Goal: Use online tool/utility

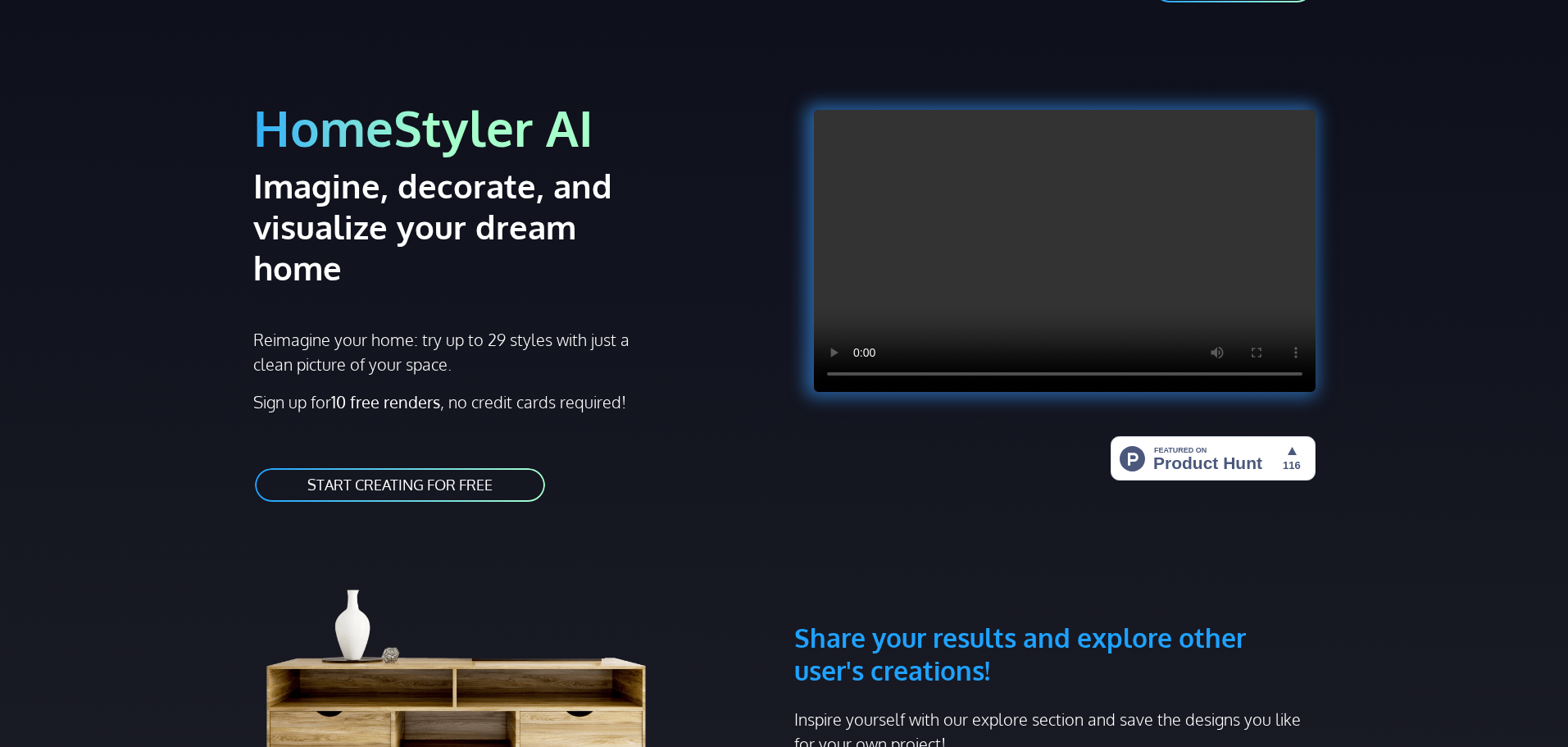
scroll to position [82, 0]
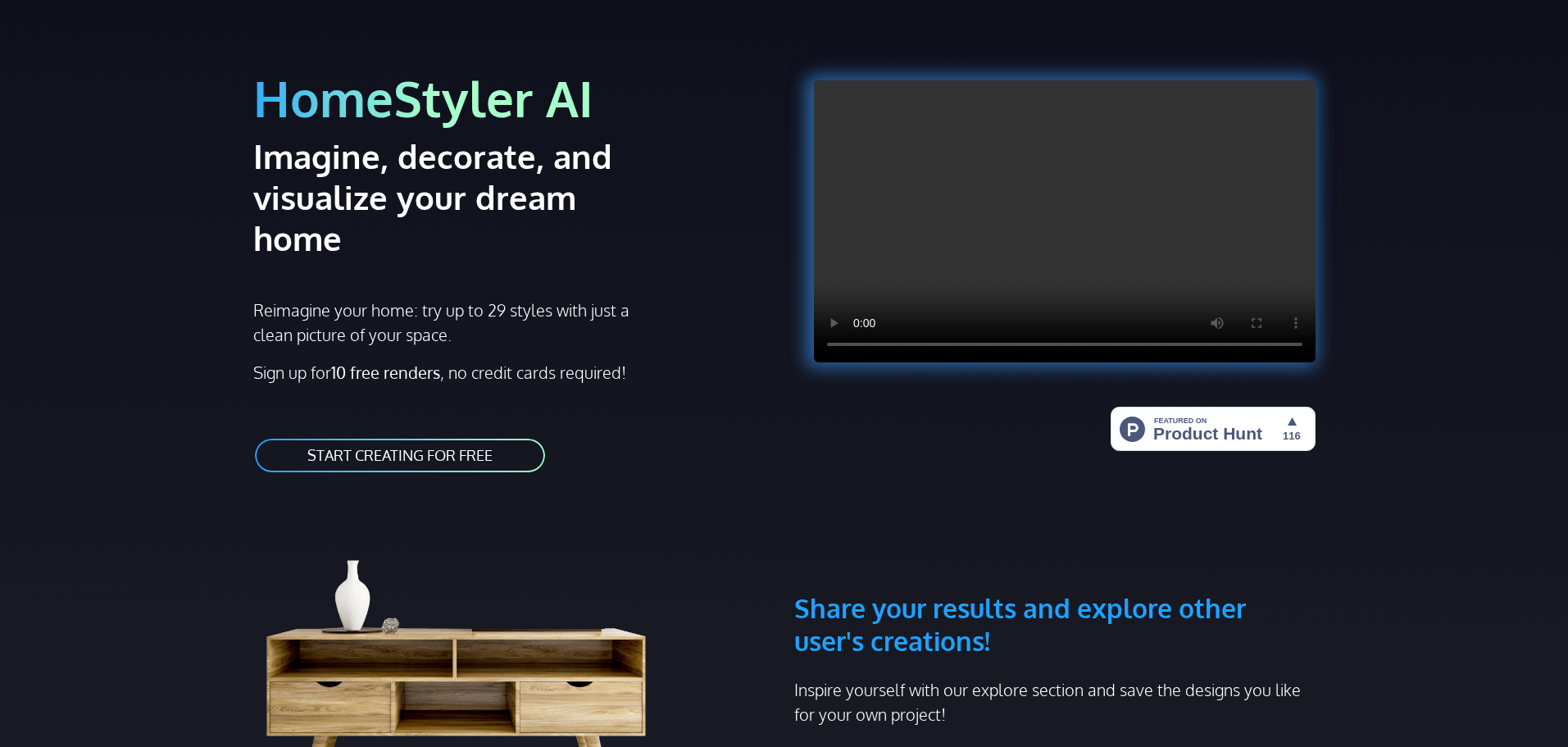
click at [457, 437] on link "START CREATING FOR FREE" at bounding box center [400, 456] width 294 height 37
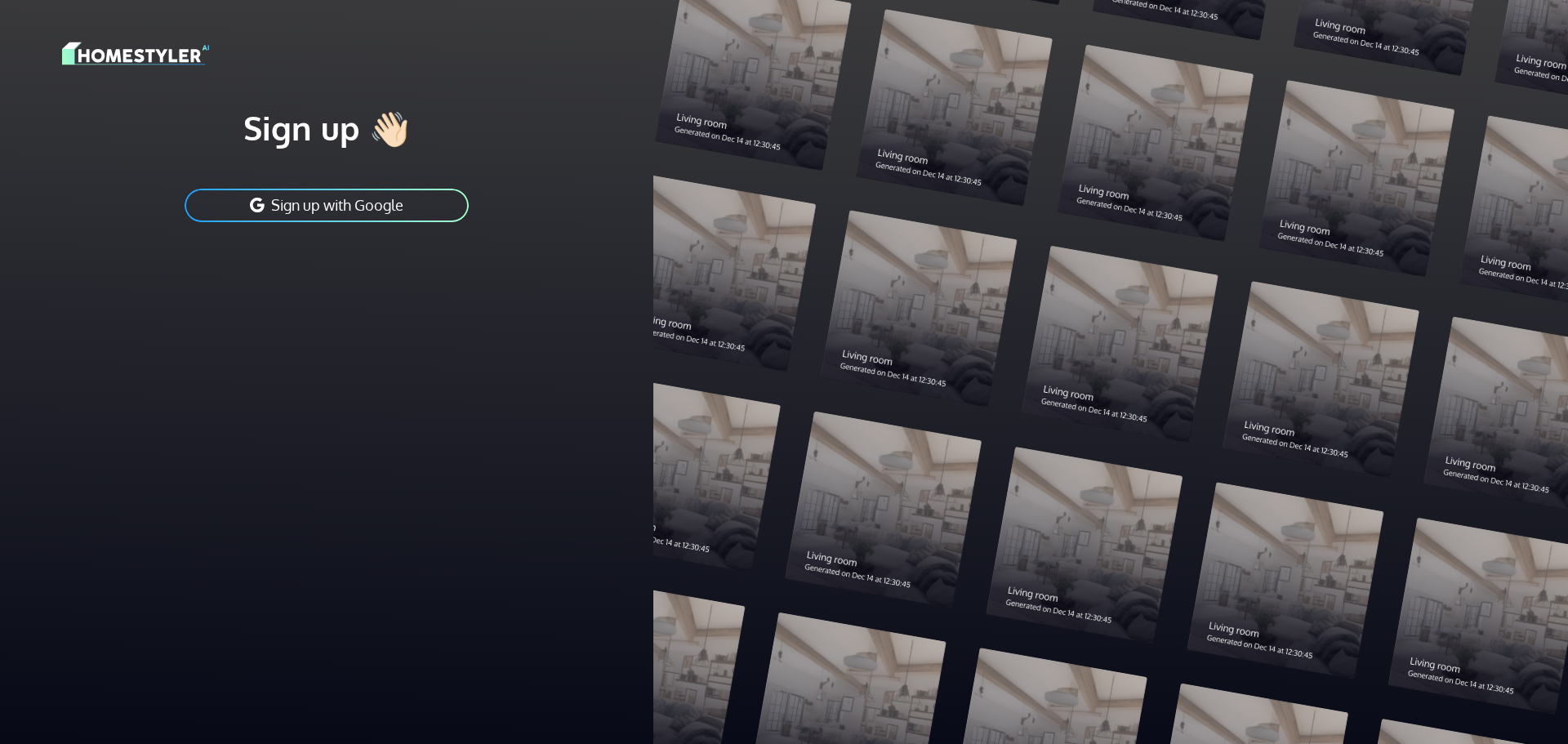
click at [350, 208] on button "Sign up with Google" at bounding box center [326, 206] width 288 height 37
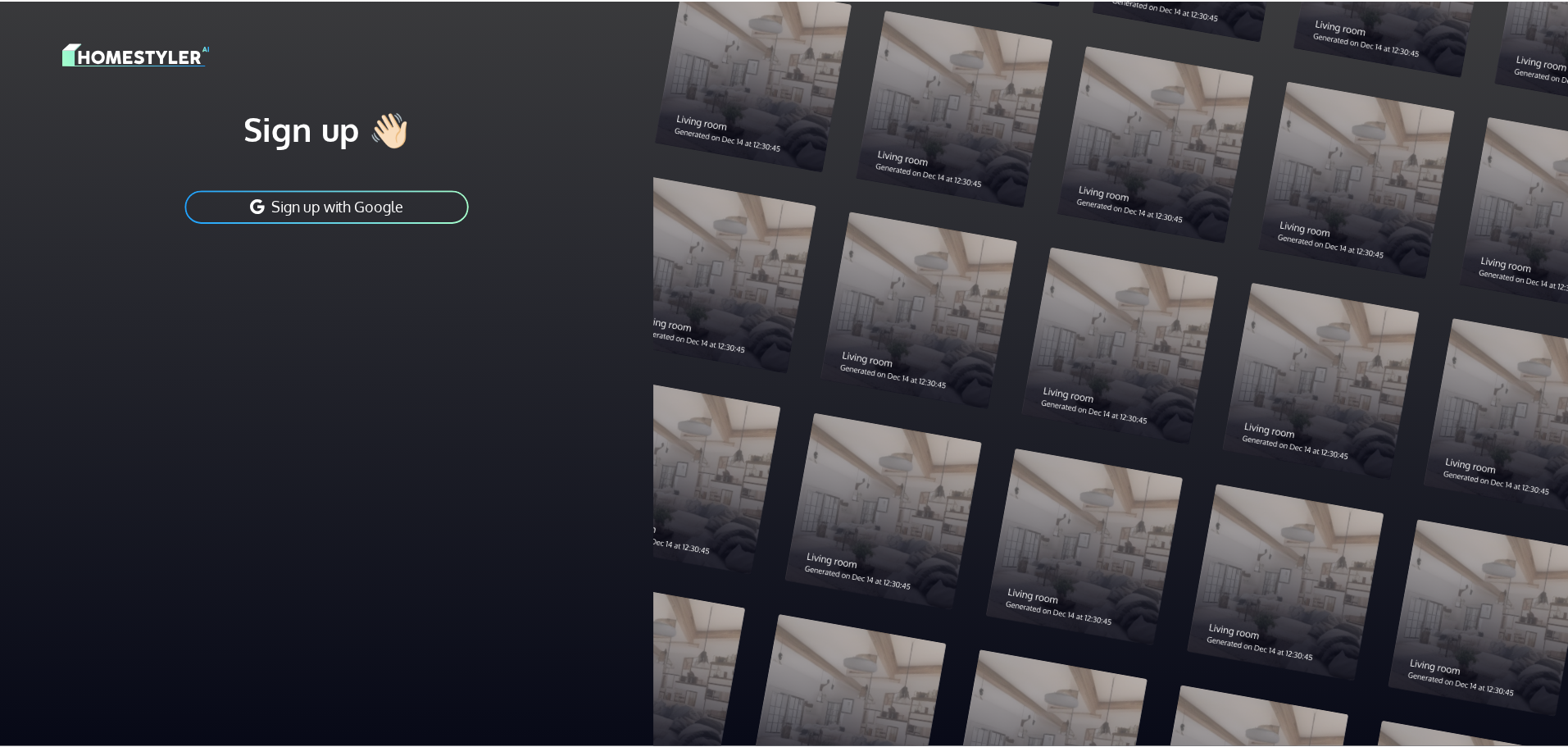
scroll to position [82, 0]
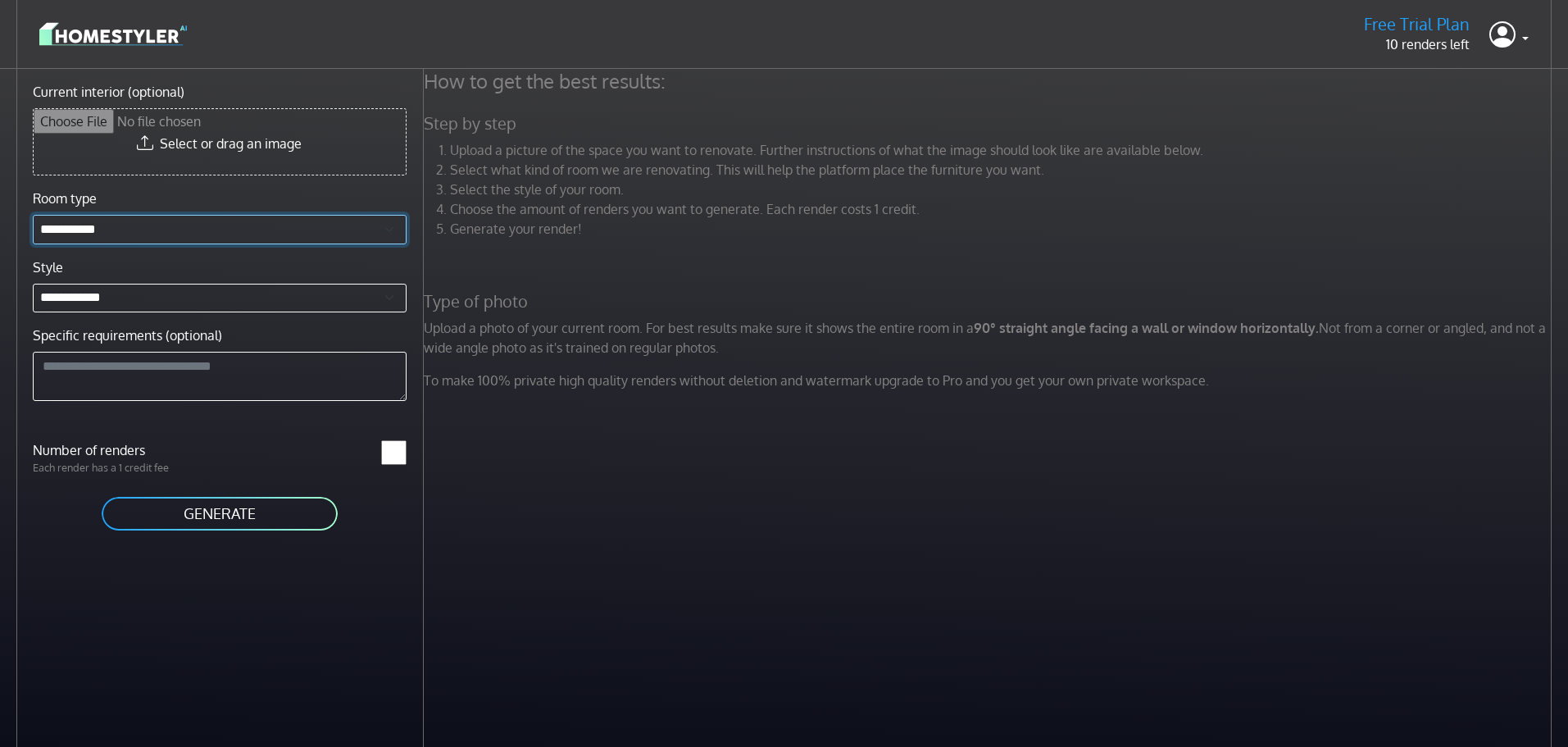
drag, startPoint x: 173, startPoint y: 219, endPoint x: 169, endPoint y: 235, distance: 16.5
click at [171, 230] on select "**********" at bounding box center [220, 229] width 374 height 29
click at [168, 236] on select "**********" at bounding box center [220, 229] width 374 height 29
click at [384, 453] on input "*" at bounding box center [394, 452] width 25 height 24
click at [394, 456] on input "*" at bounding box center [394, 452] width 25 height 24
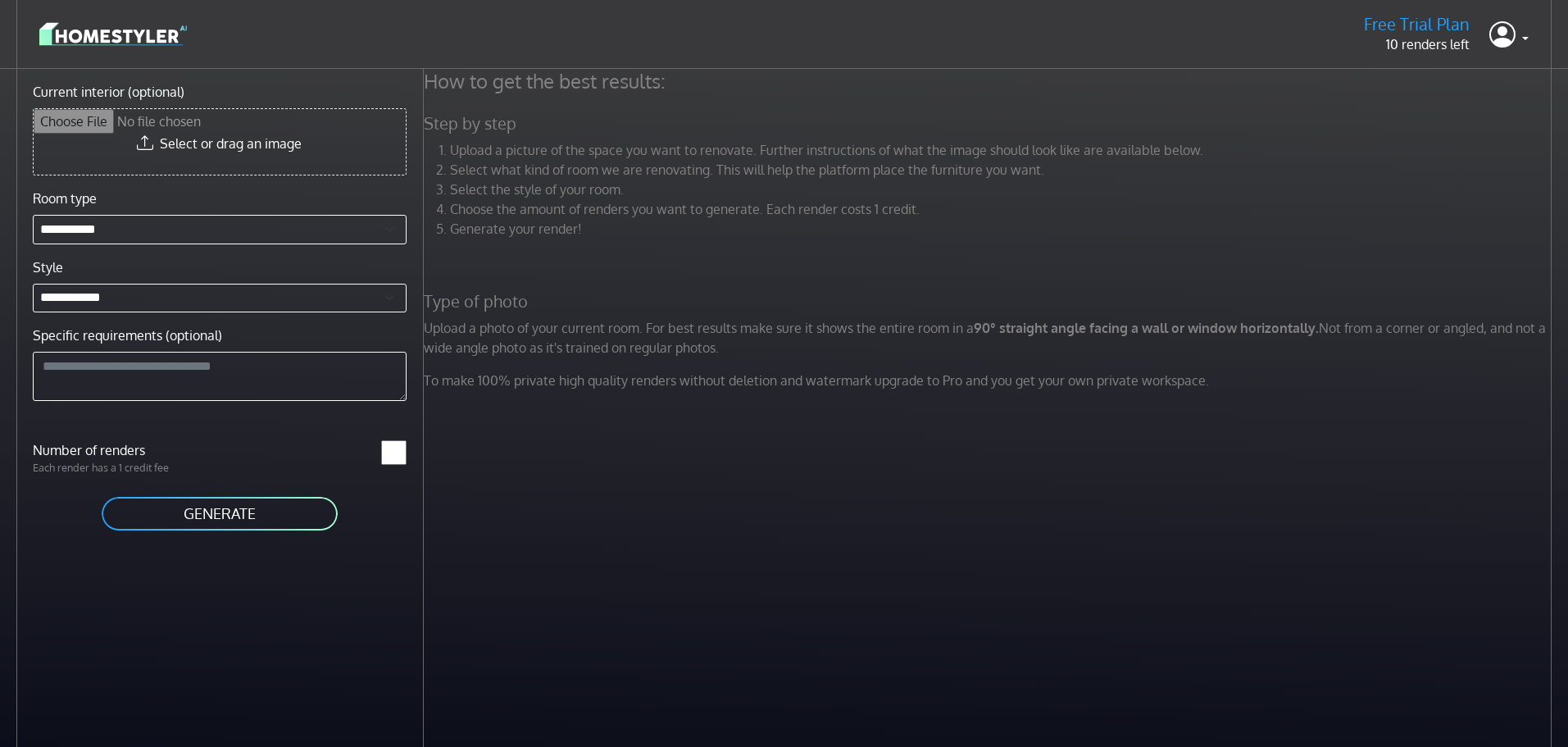
click at [394, 456] on input "*" at bounding box center [394, 452] width 25 height 24
click at [375, 473] on div "*" at bounding box center [318, 458] width 197 height 35
click at [140, 448] on label "Number of renders" at bounding box center [121, 450] width 197 height 19
click at [381, 448] on input "*" at bounding box center [394, 452] width 25 height 24
click at [140, 448] on label "Number of renders" at bounding box center [121, 450] width 197 height 19
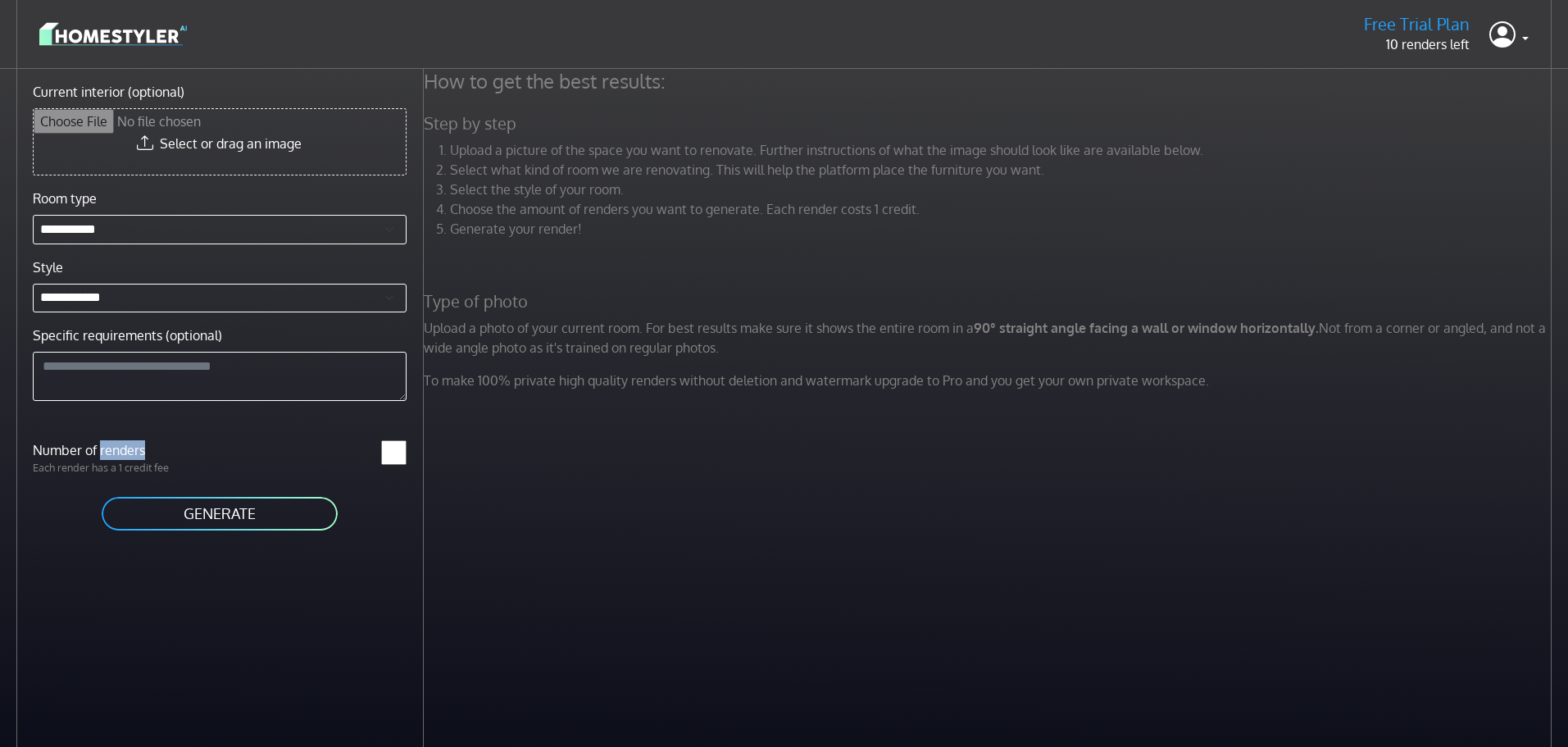
click at [381, 448] on input "*" at bounding box center [394, 452] width 25 height 24
click at [140, 448] on label "Number of renders" at bounding box center [121, 450] width 197 height 19
click at [381, 448] on input "*" at bounding box center [394, 452] width 25 height 24
click at [582, 616] on div "How to get the best results: Step by step Upload a picture of the space you wan…" at bounding box center [997, 442] width 1145 height 747
click at [236, 527] on button "GENERATE" at bounding box center [220, 514] width 239 height 37
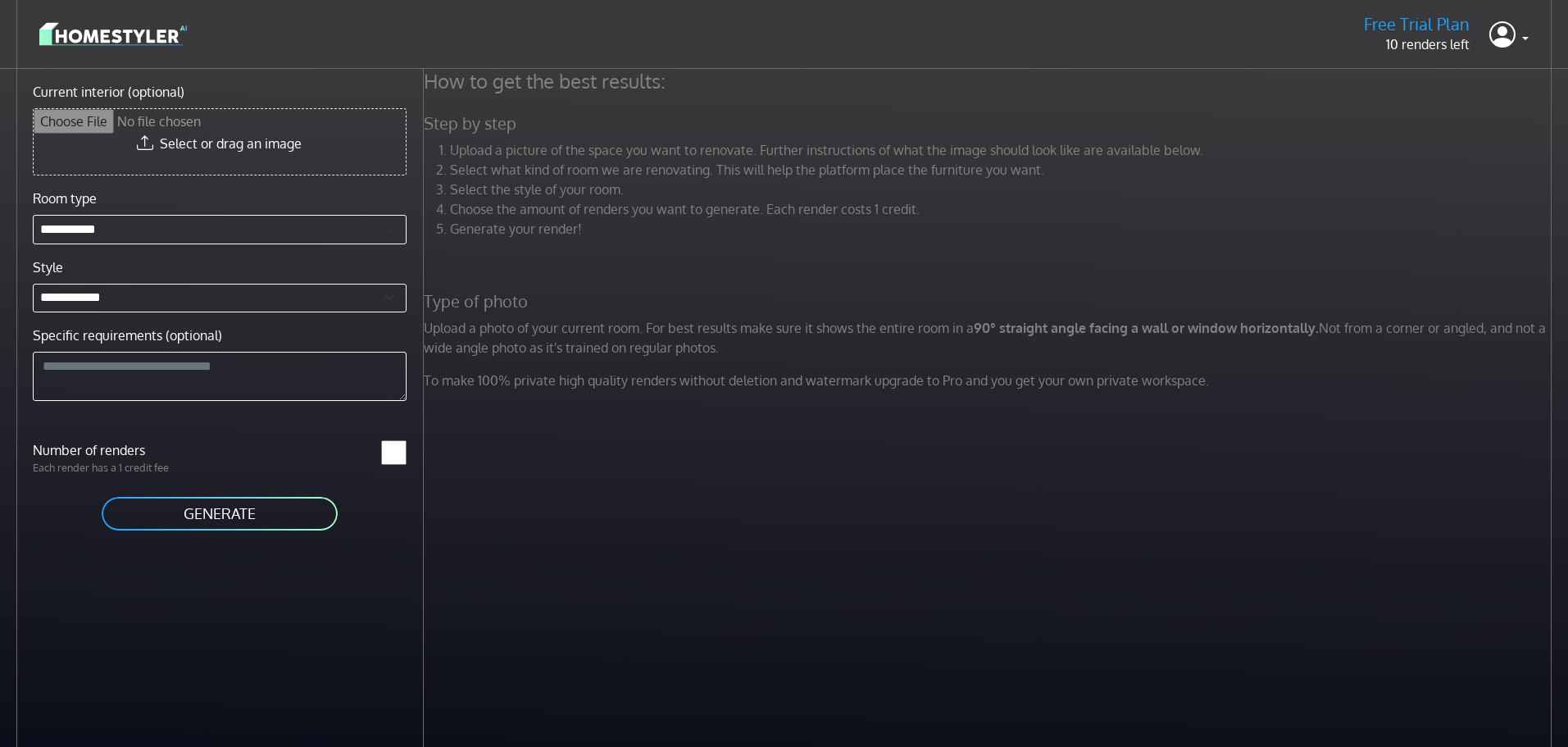
type input "*"
click at [396, 446] on input "*" at bounding box center [394, 452] width 25 height 24
click at [223, 518] on button "GENERATE" at bounding box center [220, 514] width 239 height 37
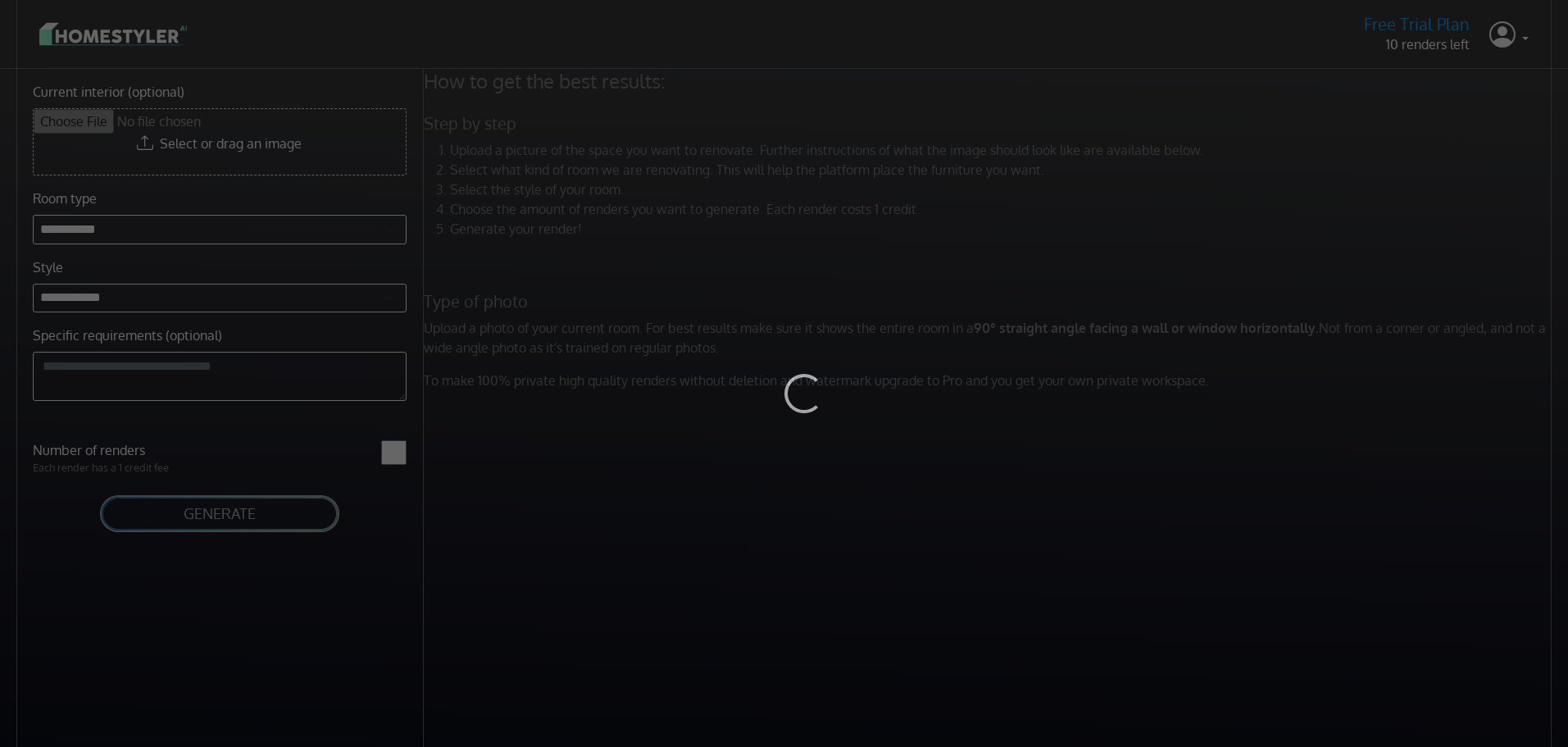
click at [134, 296] on div "Loading..." at bounding box center [784, 373] width 1568 height 747
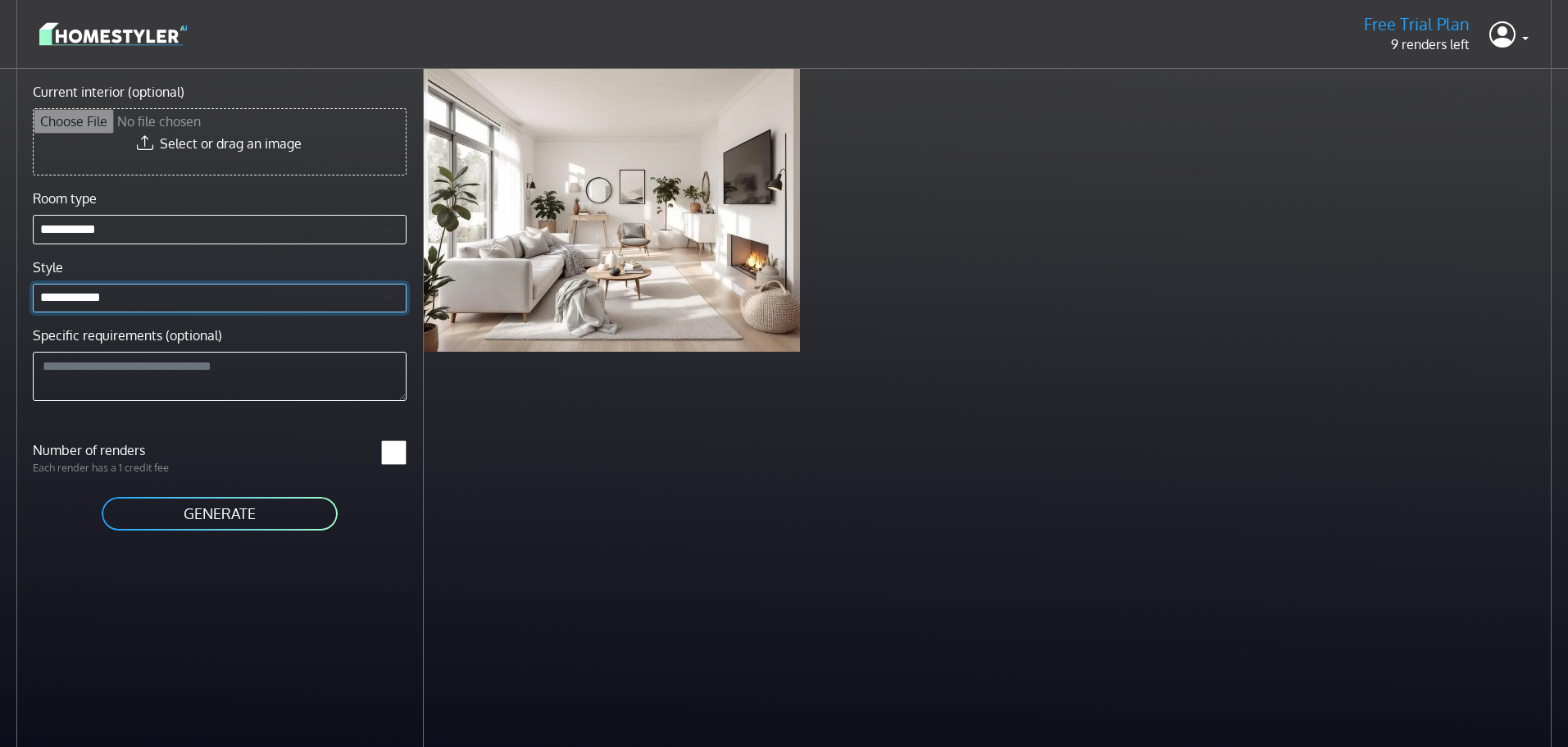
click at [121, 301] on select "**********" at bounding box center [220, 298] width 374 height 29
click at [129, 298] on select "**********" at bounding box center [220, 298] width 374 height 29
drag, startPoint x: 258, startPoint y: 519, endPoint x: 485, endPoint y: 541, distance: 228.1
click at [485, 541] on div "**********" at bounding box center [784, 442] width 1568 height 747
click at [592, 514] on div "Scandinavian living room less than a minute ago" at bounding box center [997, 442] width 1145 height 747
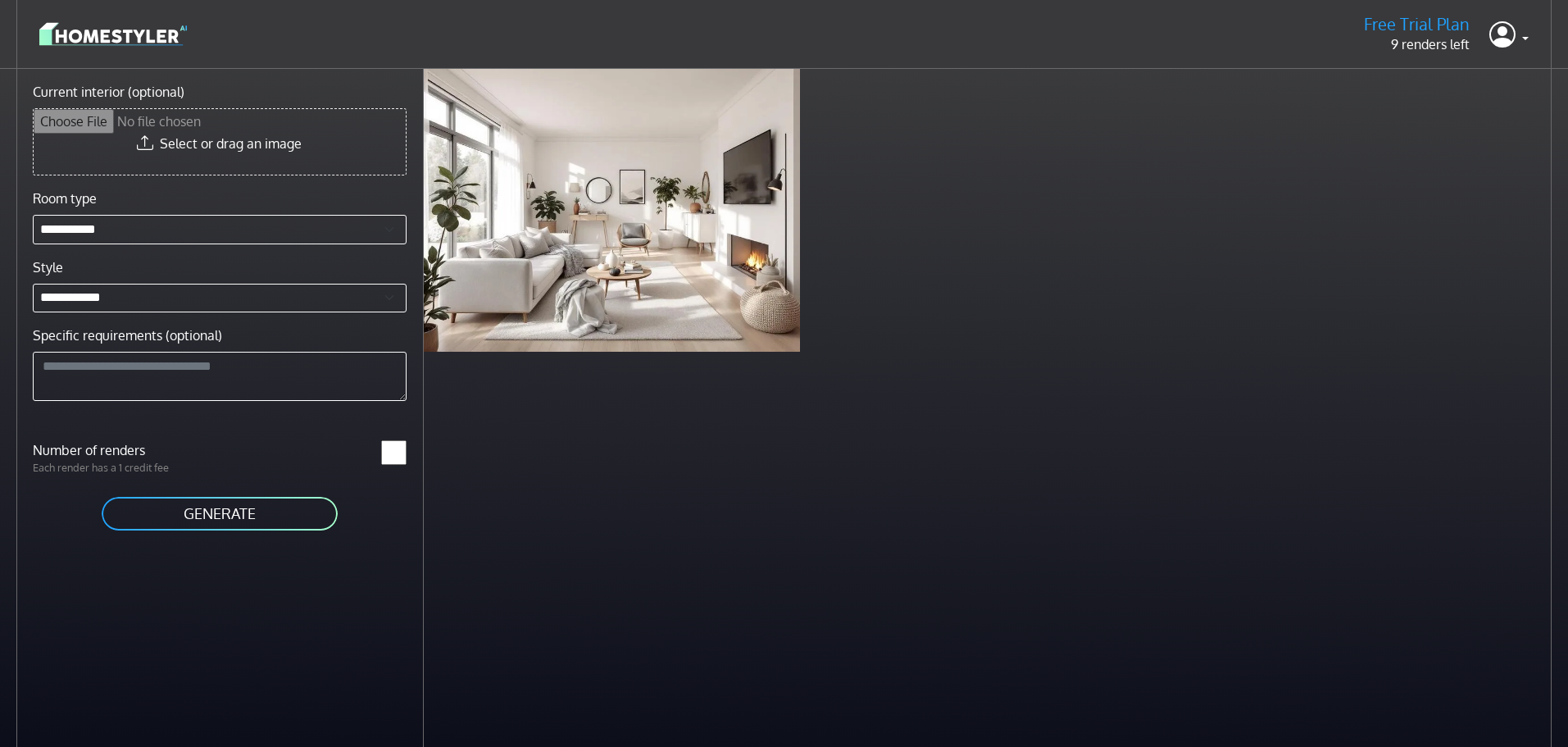
click at [1531, 30] on header "Free Trial Plan 9 renders left Profile Sign out" at bounding box center [784, 35] width 1568 height 69
click at [1517, 35] on link at bounding box center [1509, 35] width 40 height 40
click at [1485, 110] on button "Sign out" at bounding box center [1463, 116] width 130 height 26
